Goal: Task Accomplishment & Management: Use online tool/utility

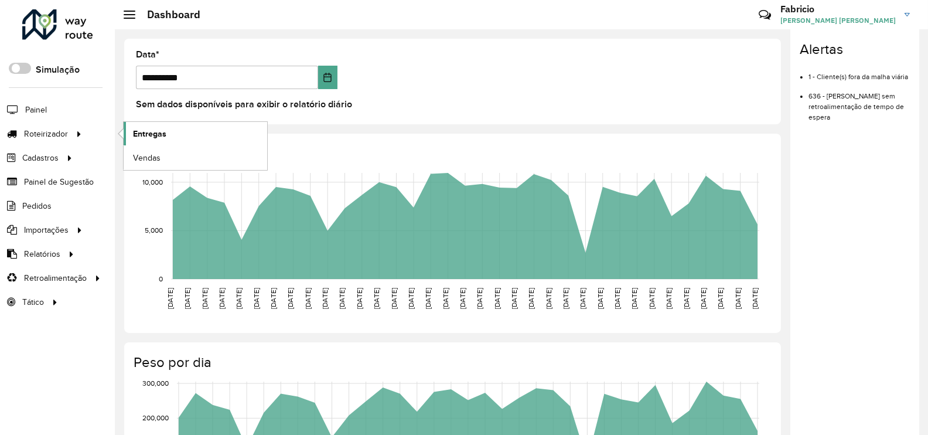
click at [153, 137] on span "Entregas" at bounding box center [149, 134] width 33 height 12
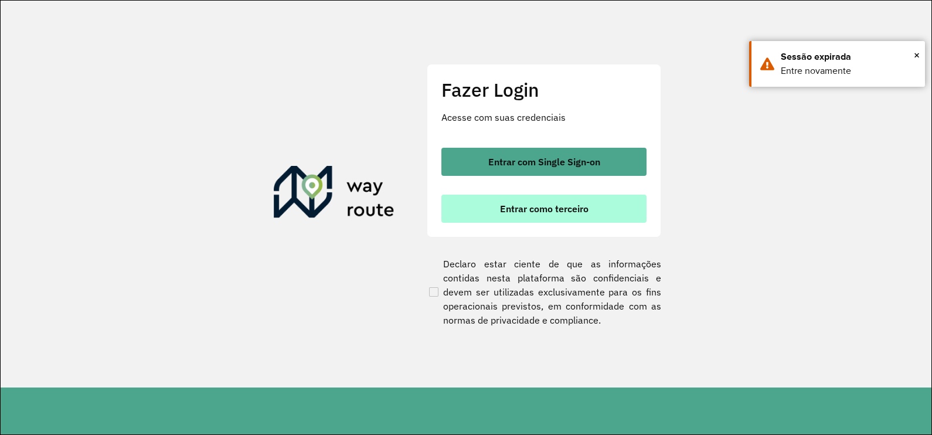
click at [510, 212] on span "Entrar como terceiro" at bounding box center [544, 208] width 88 height 9
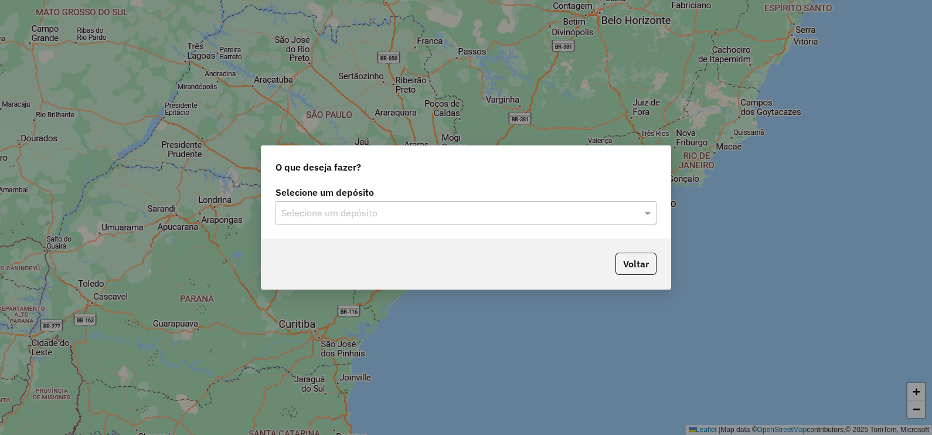
click at [381, 211] on input "text" at bounding box center [454, 213] width 346 height 14
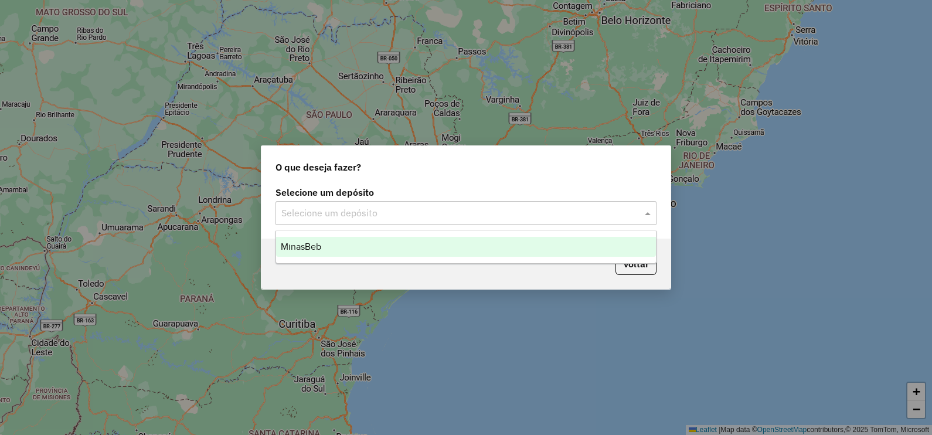
click at [325, 248] on div "MinasBeb" at bounding box center [466, 247] width 380 height 20
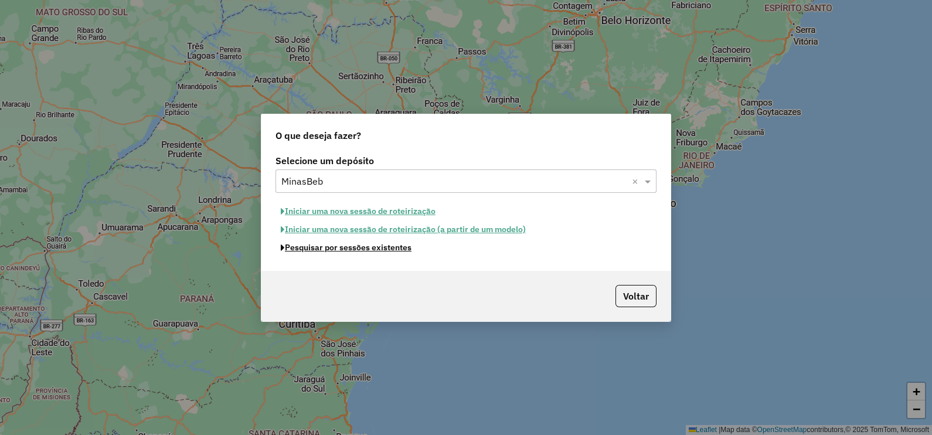
click at [353, 246] on button "Pesquisar por sessões existentes" at bounding box center [345, 248] width 141 height 18
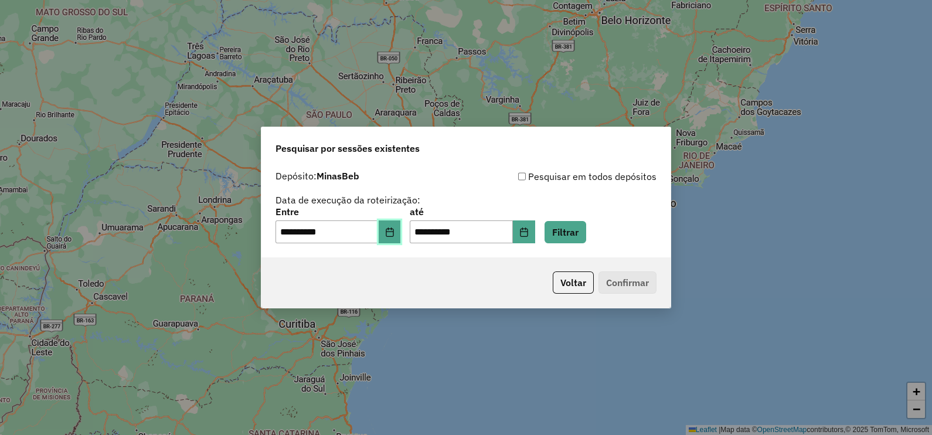
click at [401, 238] on button "Choose Date" at bounding box center [390, 231] width 22 height 23
click at [646, 84] on div "**********" at bounding box center [466, 217] width 932 height 435
click at [586, 230] on button "Filtrar" at bounding box center [565, 232] width 42 height 22
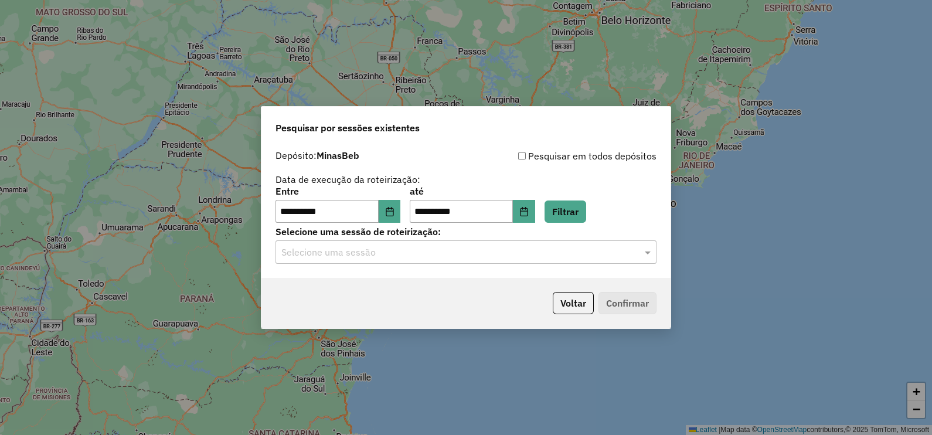
click at [357, 253] on input "text" at bounding box center [454, 253] width 346 height 14
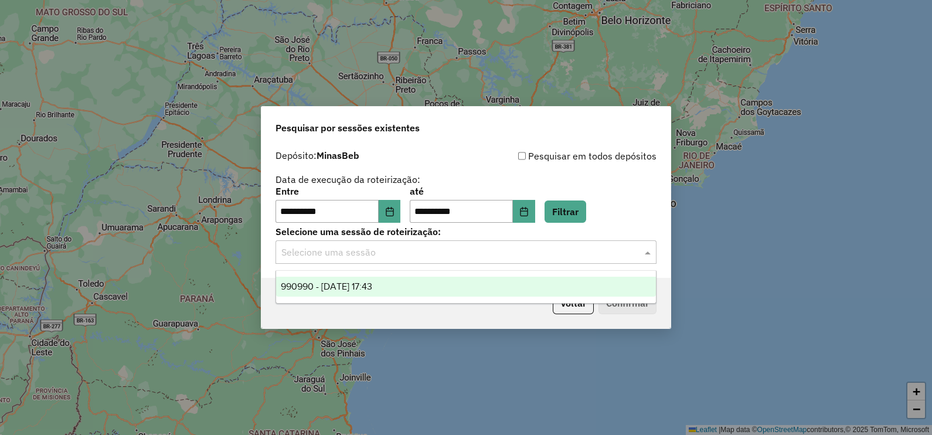
click at [348, 282] on span "990990 - 19/08/2025 17:43" at bounding box center [326, 286] width 91 height 10
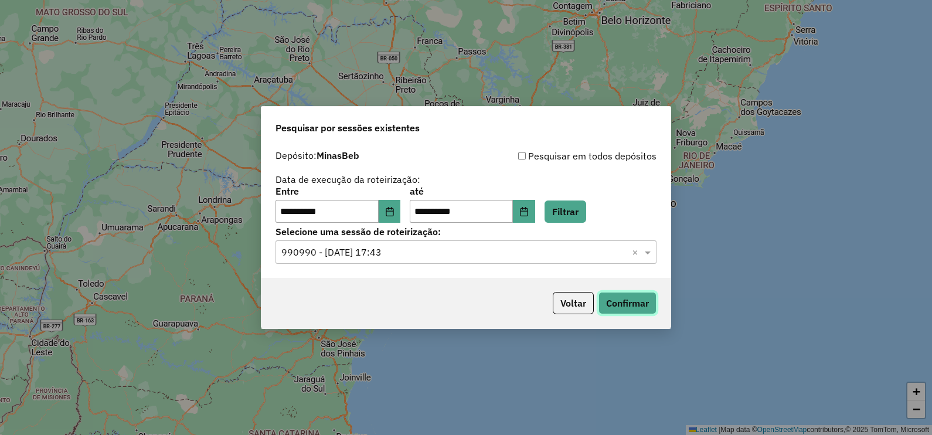
click at [619, 305] on button "Confirmar" at bounding box center [627, 303] width 58 height 22
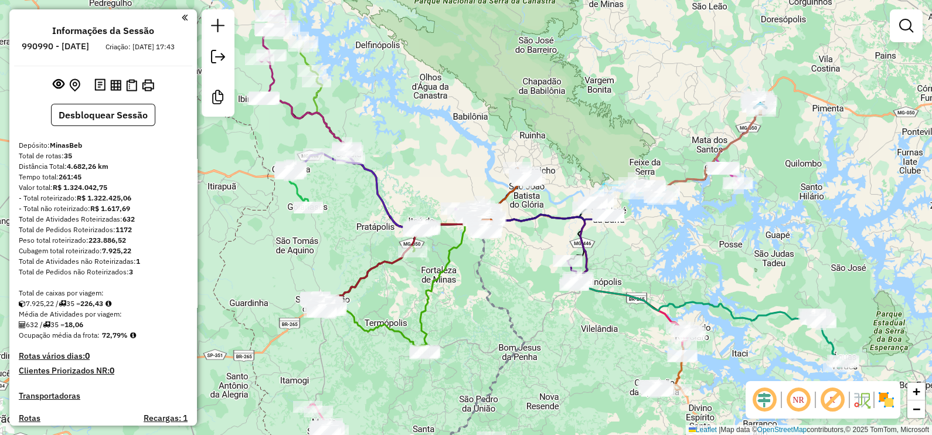
drag, startPoint x: 650, startPoint y: 243, endPoint x: 675, endPoint y: 252, distance: 25.6
click at [675, 252] on div "Janela de atendimento Grade de atendimento Capacidade Transportadoras Veículos …" at bounding box center [466, 217] width 932 height 435
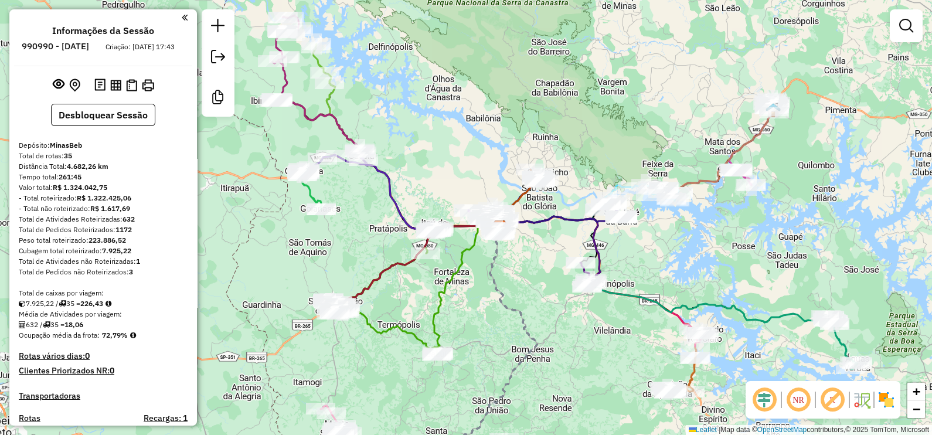
drag, startPoint x: 591, startPoint y: 116, endPoint x: 597, endPoint y: 115, distance: 5.9
click at [597, 115] on div "Janela de atendimento Grade de atendimento Capacidade Transportadoras Veículos …" at bounding box center [466, 217] width 932 height 435
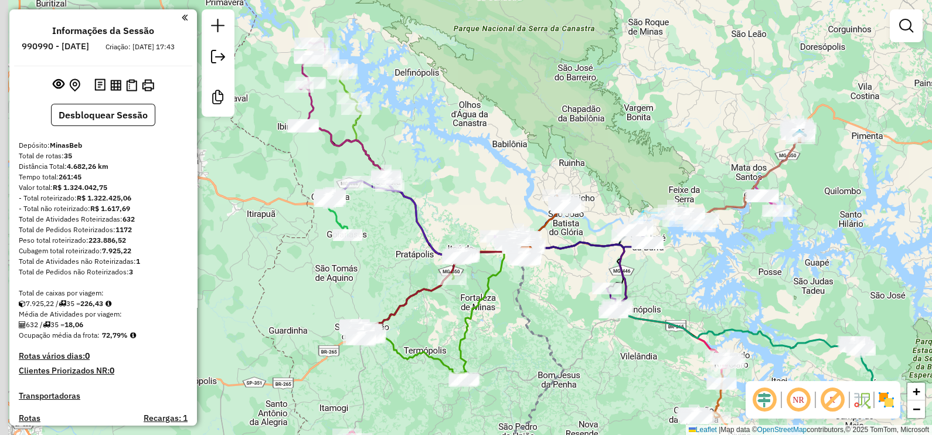
click at [611, 132] on div "Janela de atendimento Grade de atendimento Capacidade Transportadoras Veículos …" at bounding box center [466, 217] width 932 height 435
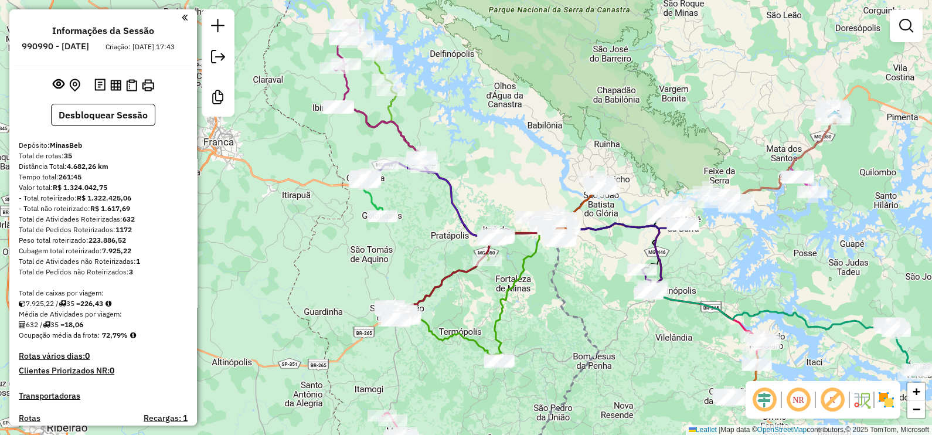
drag, startPoint x: 585, startPoint y: 136, endPoint x: 630, endPoint y: 111, distance: 51.4
click at [630, 111] on div "Janela de atendimento Grade de atendimento Capacidade Transportadoras Veículos …" at bounding box center [466, 217] width 932 height 435
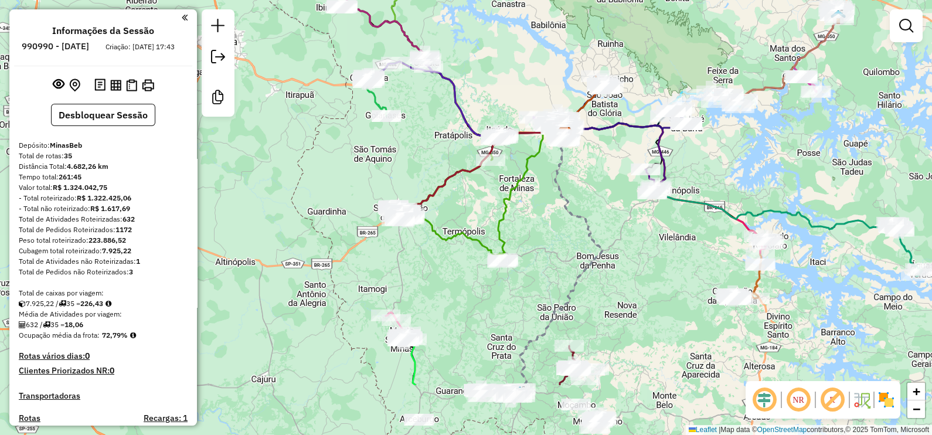
drag, startPoint x: 619, startPoint y: 115, endPoint x: 612, endPoint y: 21, distance: 94.6
click at [612, 21] on div "Janela de atendimento Grade de atendimento Capacidade Transportadoras Veículos …" at bounding box center [466, 217] width 932 height 435
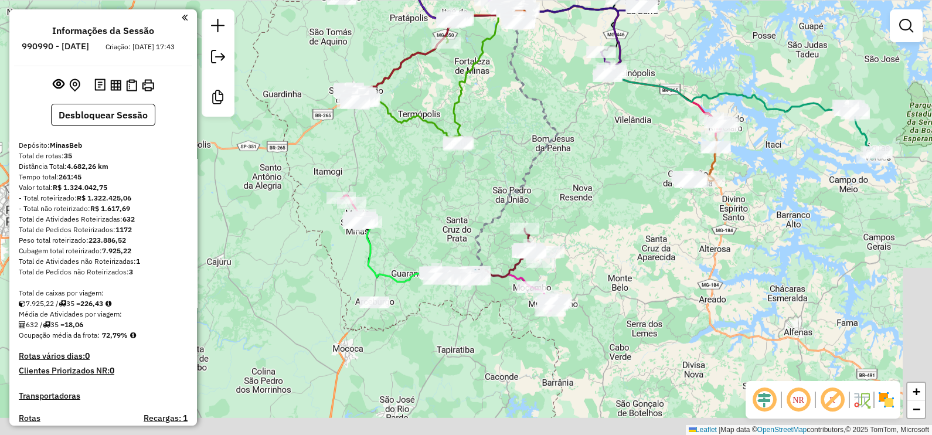
drag, startPoint x: 621, startPoint y: 303, endPoint x: 576, endPoint y: 186, distance: 125.4
click at [576, 186] on div "Janela de atendimento Grade de atendimento Capacidade Transportadoras Veículos …" at bounding box center [466, 217] width 932 height 435
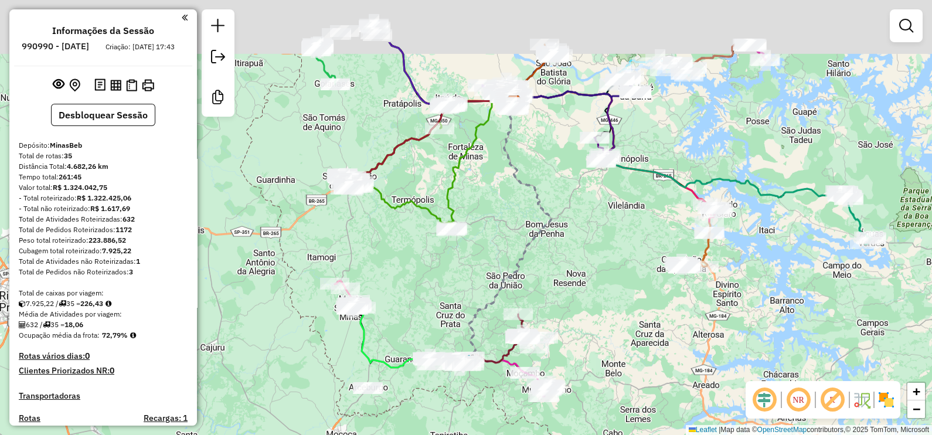
drag, startPoint x: 457, startPoint y: 205, endPoint x: 451, endPoint y: 293, distance: 88.1
click at [451, 293] on div "Janela de atendimento Grade de atendimento Capacidade Transportadoras Veículos …" at bounding box center [466, 217] width 932 height 435
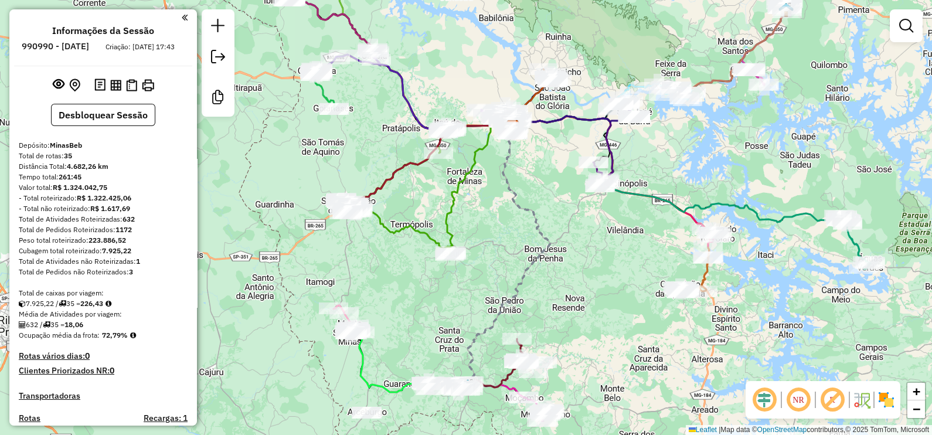
drag, startPoint x: 513, startPoint y: 178, endPoint x: 509, endPoint y: 210, distance: 33.1
click at [510, 214] on icon at bounding box center [507, 257] width 85 height 260
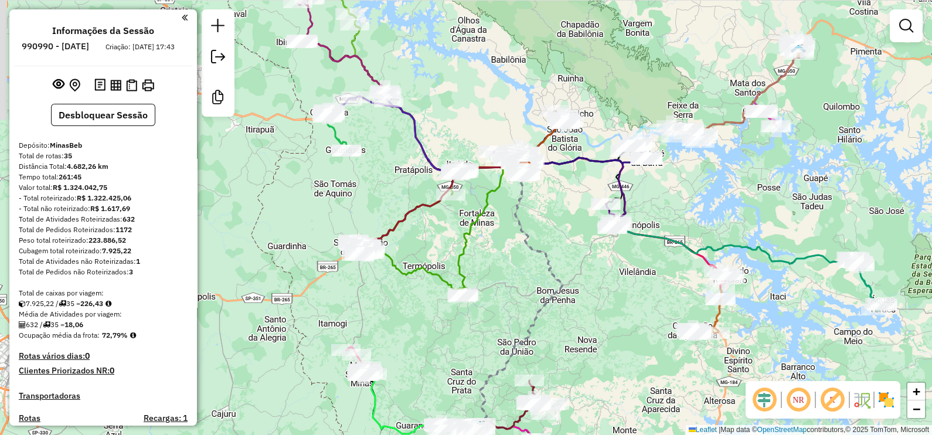
drag, startPoint x: 476, startPoint y: 83, endPoint x: 480, endPoint y: 91, distance: 8.7
click at [480, 91] on div "Janela de atendimento Grade de atendimento Capacidade Transportadoras Veículos …" at bounding box center [466, 217] width 932 height 435
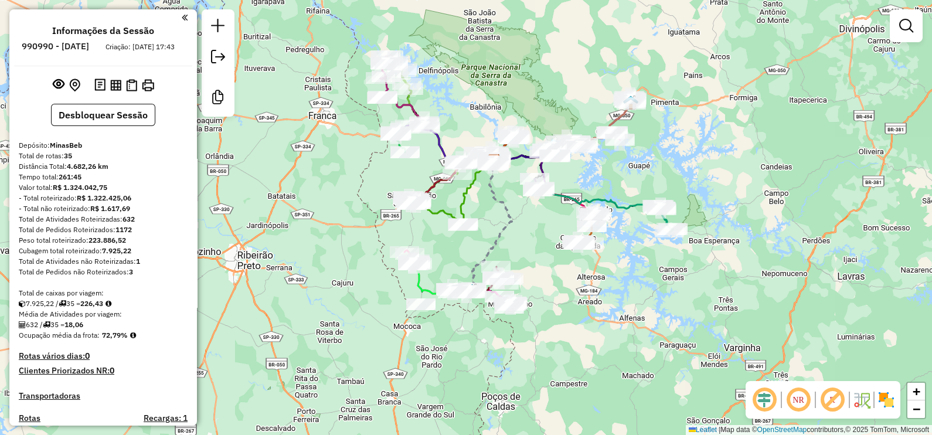
drag, startPoint x: 558, startPoint y: 223, endPoint x: 540, endPoint y: 239, distance: 23.7
click at [540, 239] on div "Janela de atendimento Grade de atendimento Capacidade Transportadoras Veículos …" at bounding box center [466, 217] width 932 height 435
click at [542, 237] on div "Janela de atendimento Grade de atendimento Capacidade Transportadoras Veículos …" at bounding box center [466, 217] width 932 height 435
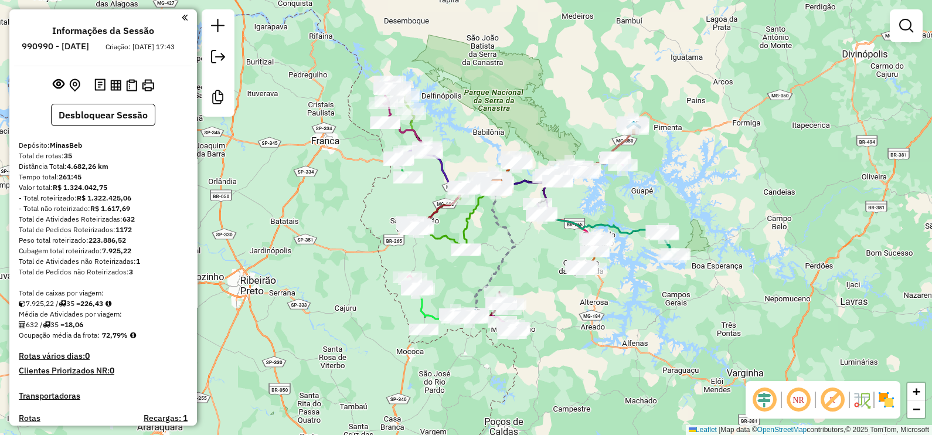
drag, startPoint x: 700, startPoint y: 111, endPoint x: 702, endPoint y: 135, distance: 23.6
click at [702, 135] on div "Janela de atendimento Grade de atendimento Capacidade Transportadoras Veículos …" at bounding box center [466, 217] width 932 height 435
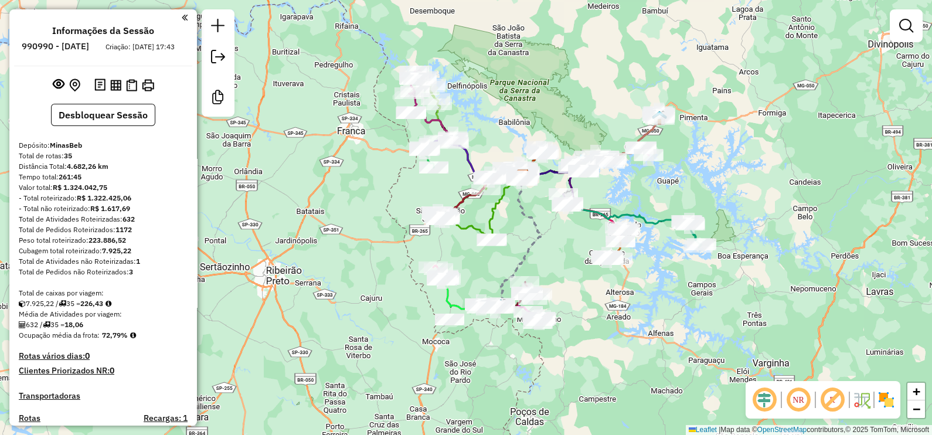
drag, startPoint x: 525, startPoint y: 86, endPoint x: 539, endPoint y: 84, distance: 13.6
click at [539, 84] on div "Janela de atendimento Grade de atendimento Capacidade Transportadoras Veículos …" at bounding box center [466, 217] width 932 height 435
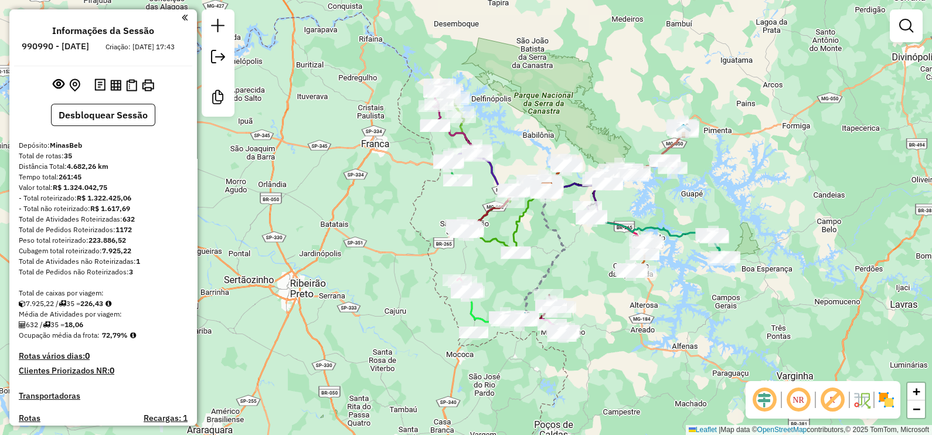
drag, startPoint x: 539, startPoint y: 85, endPoint x: 549, endPoint y: 100, distance: 18.1
click at [549, 100] on div "Janela de atendimento Grade de atendimento Capacidade Transportadoras Veículos …" at bounding box center [466, 217] width 932 height 435
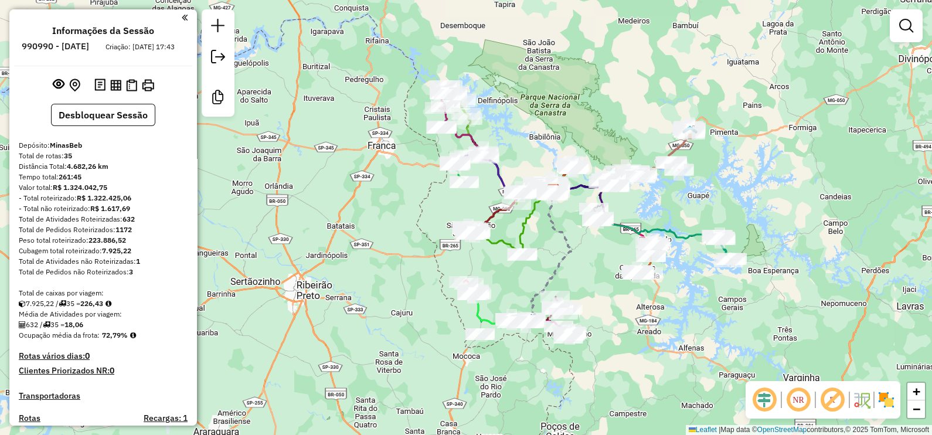
drag, startPoint x: 549, startPoint y: 131, endPoint x: 556, endPoint y: 132, distance: 7.2
click at [556, 132] on div "Janela de atendimento Grade de atendimento Capacidade Transportadoras Veículos …" at bounding box center [466, 217] width 932 height 435
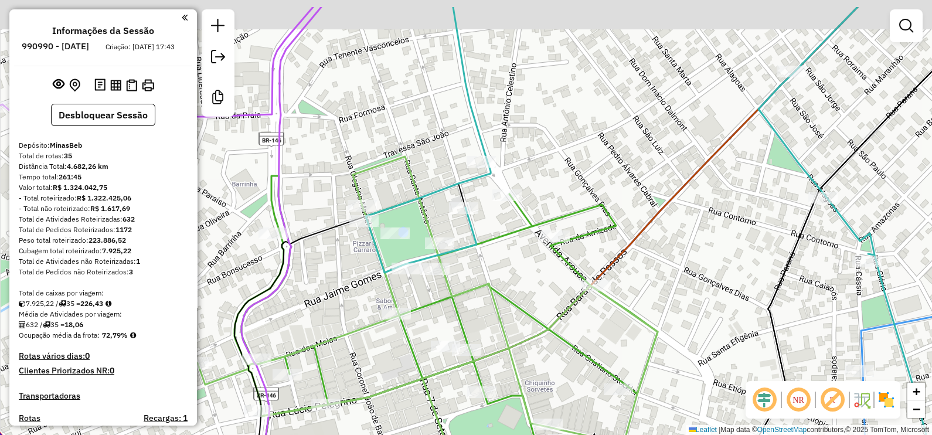
drag, startPoint x: 561, startPoint y: 99, endPoint x: 555, endPoint y: 149, distance: 50.7
click at [555, 149] on div "Janela de atendimento Grade de atendimento Capacidade Transportadoras Veículos …" at bounding box center [466, 217] width 932 height 435
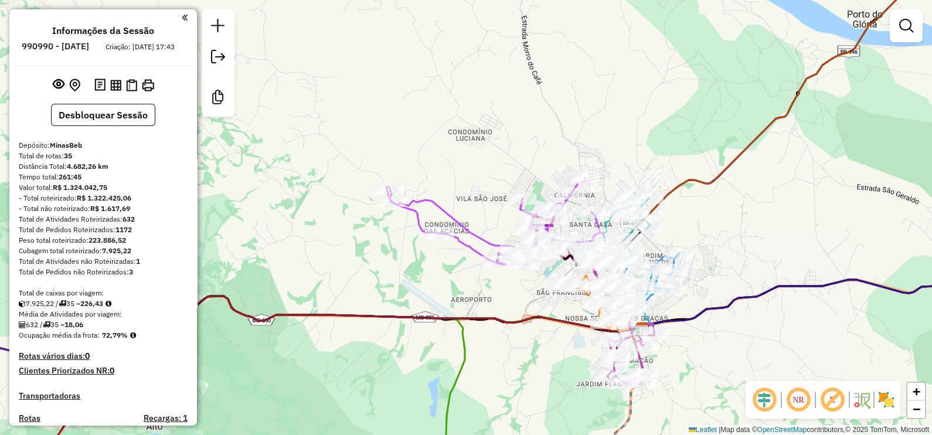
drag, startPoint x: 757, startPoint y: 341, endPoint x: 707, endPoint y: 316, distance: 56.1
click at [731, 334] on div "Janela de atendimento Grade de atendimento Capacidade Transportadoras Veículos …" at bounding box center [466, 217] width 932 height 435
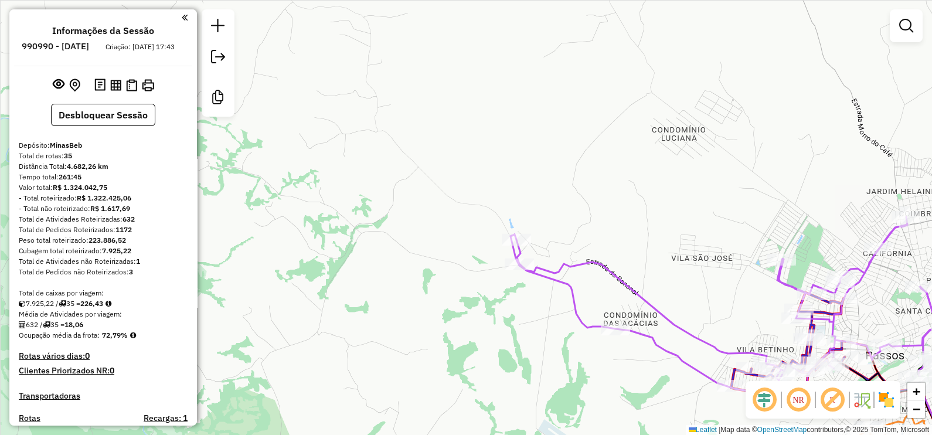
drag, startPoint x: 730, startPoint y: 289, endPoint x: 608, endPoint y: 218, distance: 141.0
click at [608, 218] on div "Janela de atendimento Grade de atendimento Capacidade Transportadoras Veículos …" at bounding box center [466, 217] width 932 height 435
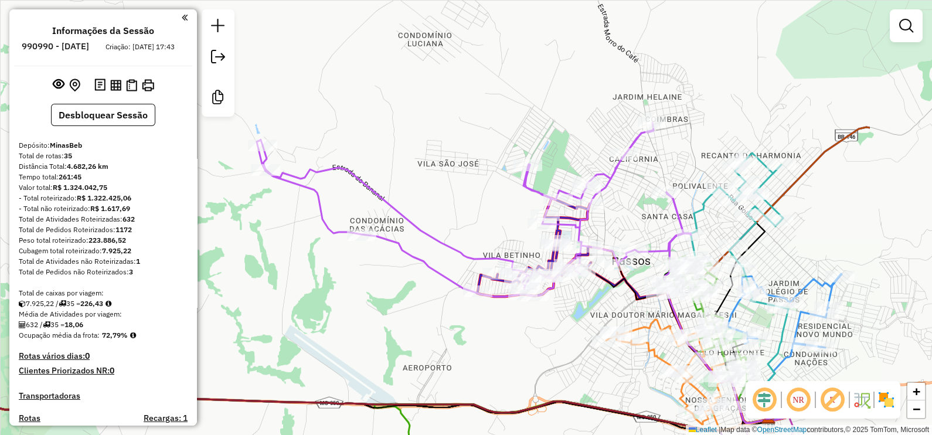
drag, startPoint x: 630, startPoint y: 143, endPoint x: 475, endPoint y: 105, distance: 159.8
click at [475, 105] on div "Janela de atendimento Grade de atendimento Capacidade Transportadoras Veículos …" at bounding box center [466, 217] width 932 height 435
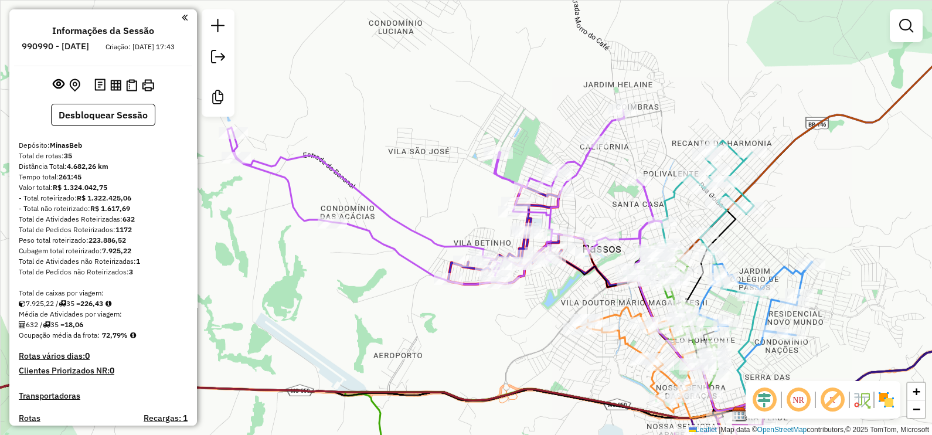
drag, startPoint x: 763, startPoint y: 95, endPoint x: 697, endPoint y: 53, distance: 77.7
click at [697, 53] on div "Janela de atendimento Grade de atendimento Capacidade Transportadoras Veículos …" at bounding box center [466, 217] width 932 height 435
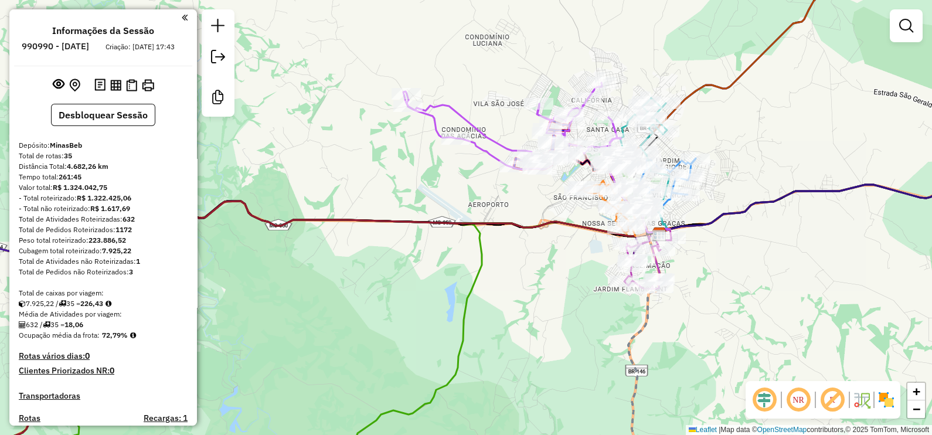
drag, startPoint x: 809, startPoint y: 245, endPoint x: 771, endPoint y: 237, distance: 38.8
click at [771, 237] on div "Janela de atendimento Grade de atendimento Capacidade Transportadoras Veículos …" at bounding box center [466, 217] width 932 height 435
